Goal: Use online tool/utility: Utilize a website feature to perform a specific function

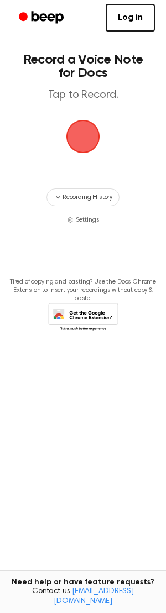
click at [83, 135] on span "button" at bounding box center [83, 136] width 44 height 44
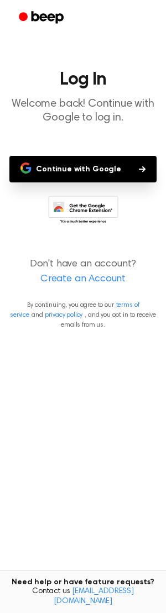
click at [76, 170] on button "Continue with Google" at bounding box center [82, 169] width 147 height 27
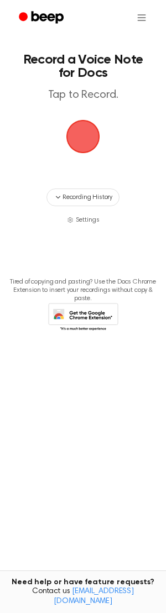
click at [87, 136] on span "button" at bounding box center [83, 137] width 38 height 38
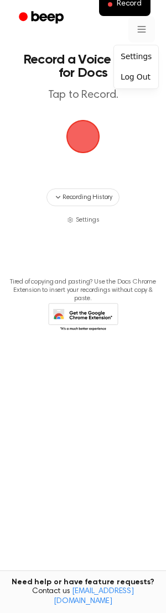
click at [141, 27] on html "Record Record a Voice Note for Docs Tap to Record. Recording History Settings T…" at bounding box center [83, 306] width 166 height 613
click at [137, 57] on div "Settings" at bounding box center [136, 57] width 40 height 18
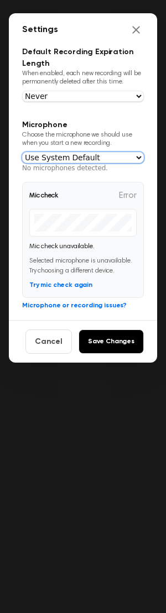
click at [97, 162] on select "Use System Default" at bounding box center [83, 157] width 122 height 11
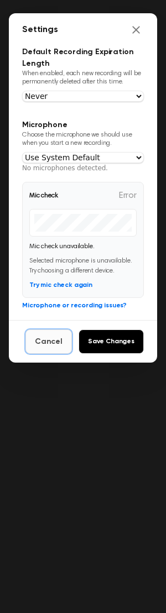
click at [56, 343] on button "Cancel" at bounding box center [48, 341] width 46 height 24
